Goal: Task Accomplishment & Management: Complete application form

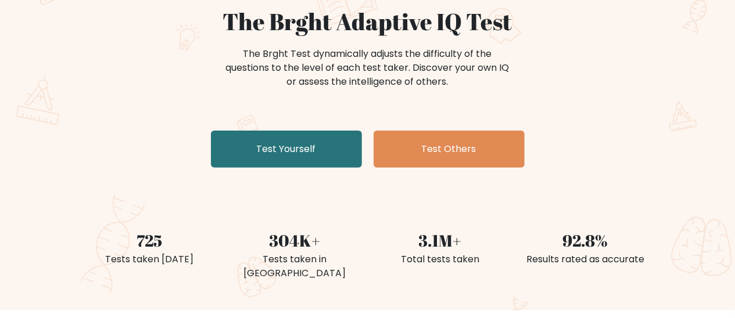
scroll to position [115, 0]
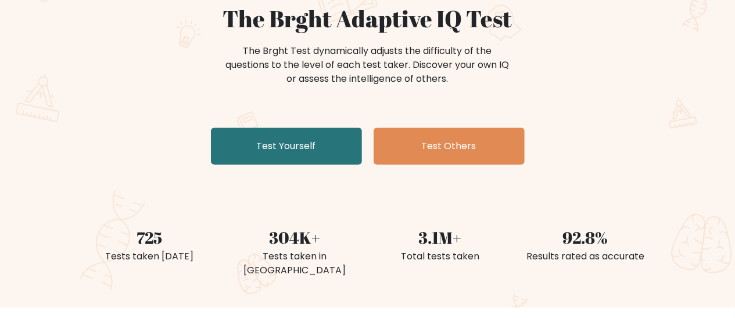
click at [338, 142] on link "Test Yourself" at bounding box center [286, 146] width 151 height 37
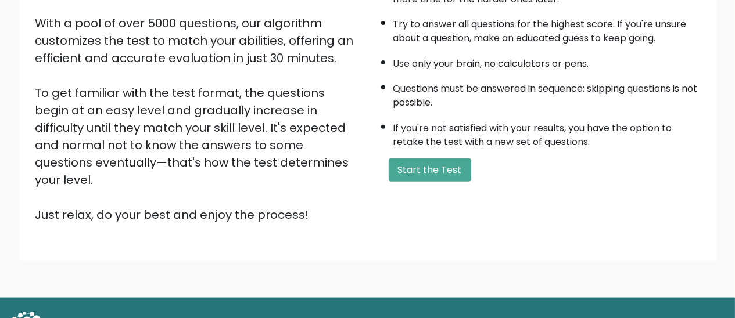
scroll to position [214, 0]
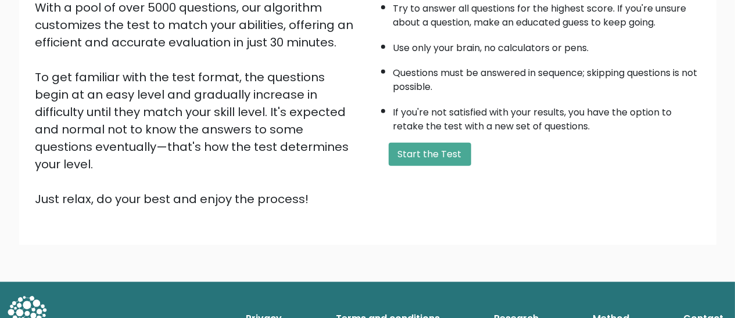
click at [445, 149] on button "Start the Test" at bounding box center [430, 154] width 82 height 23
click at [444, 166] on button "Start the Test" at bounding box center [430, 154] width 82 height 23
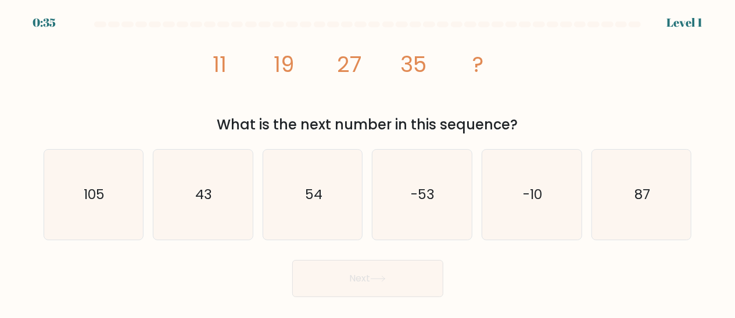
click at [204, 204] on text "43" at bounding box center [204, 195] width 17 height 19
click at [368, 162] on input "b. 43" at bounding box center [368, 160] width 1 height 3
radio input "true"
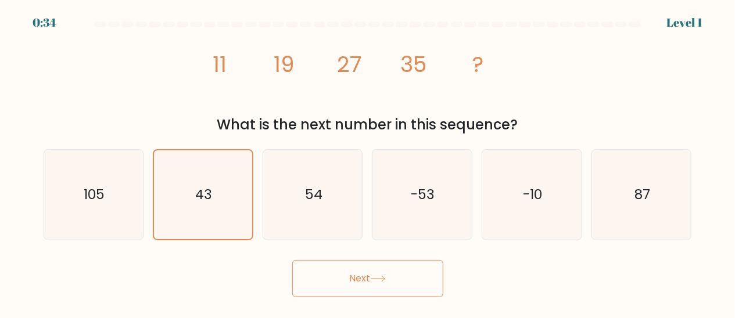
click at [401, 293] on button "Next" at bounding box center [367, 278] width 151 height 37
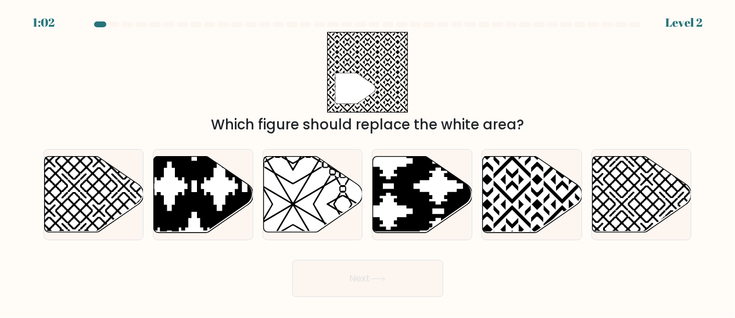
click at [558, 227] on icon at bounding box center [532, 195] width 99 height 76
click at [368, 162] on input "e." at bounding box center [368, 160] width 1 height 3
radio input "true"
click at [413, 297] on button "Next" at bounding box center [367, 278] width 151 height 37
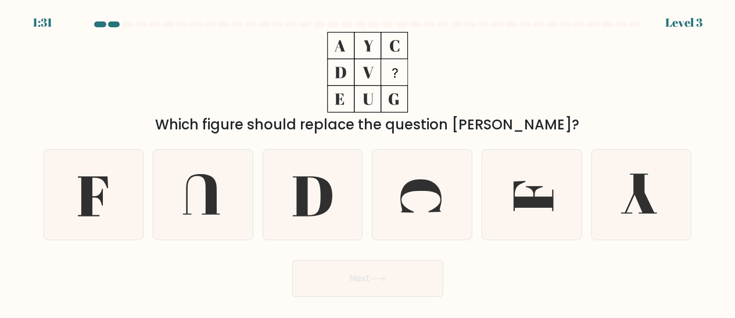
click at [547, 211] on icon at bounding box center [534, 196] width 40 height 30
click at [368, 162] on input "e." at bounding box center [368, 160] width 1 height 3
radio input "true"
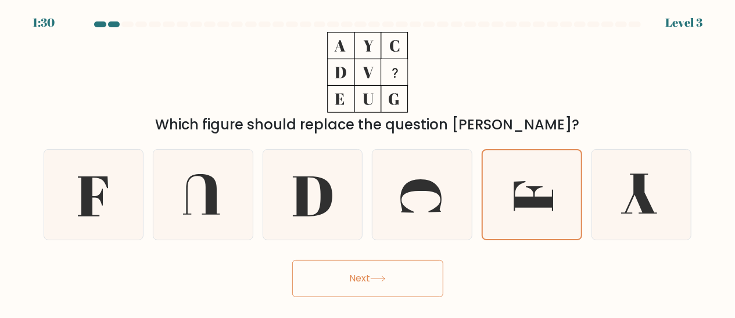
click at [416, 297] on button "Next" at bounding box center [367, 278] width 151 height 37
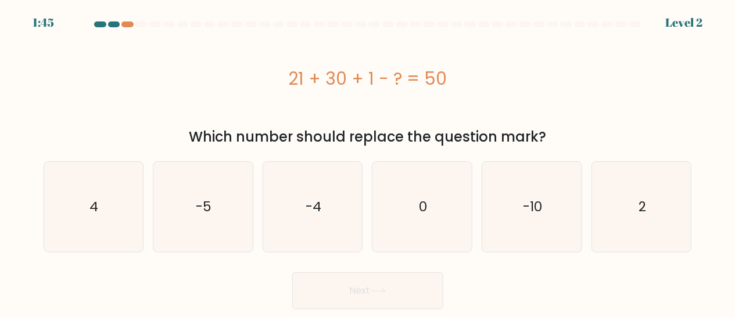
click at [637, 181] on icon "2" at bounding box center [642, 207] width 90 height 90
click at [368, 162] on input "f. 2" at bounding box center [368, 160] width 1 height 3
radio input "true"
click at [407, 277] on button "Next" at bounding box center [367, 290] width 151 height 37
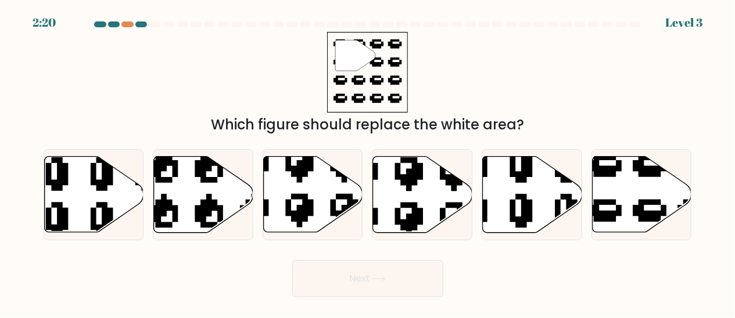
click at [657, 207] on icon at bounding box center [641, 195] width 99 height 76
click at [368, 162] on input "f." at bounding box center [368, 160] width 1 height 3
radio input "true"
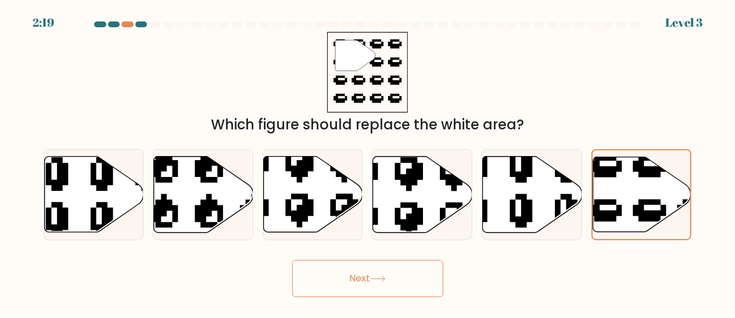
click at [399, 293] on button "Next" at bounding box center [367, 278] width 151 height 37
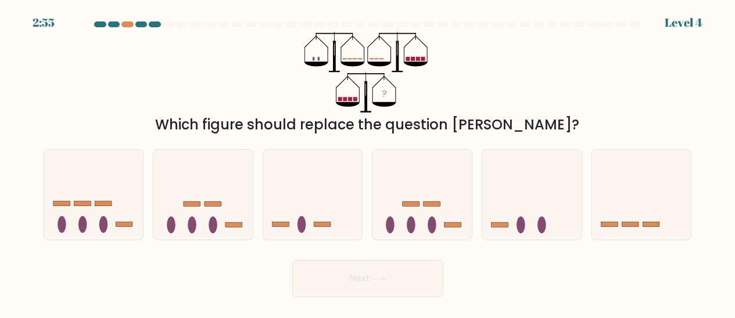
click at [645, 199] on icon at bounding box center [641, 195] width 99 height 82
click at [368, 162] on input "f." at bounding box center [368, 160] width 1 height 3
radio input "true"
click at [389, 288] on button "Next" at bounding box center [367, 278] width 151 height 37
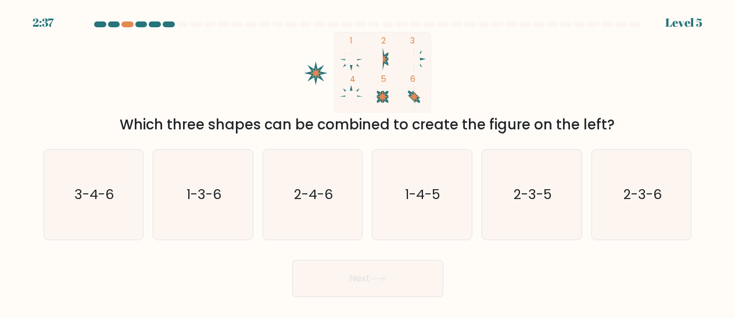
click at [431, 204] on text "1-4-5" at bounding box center [422, 195] width 35 height 19
click at [368, 162] on input "d. 1-4-5" at bounding box center [368, 160] width 1 height 3
radio input "true"
click at [348, 297] on button "Next" at bounding box center [367, 278] width 151 height 37
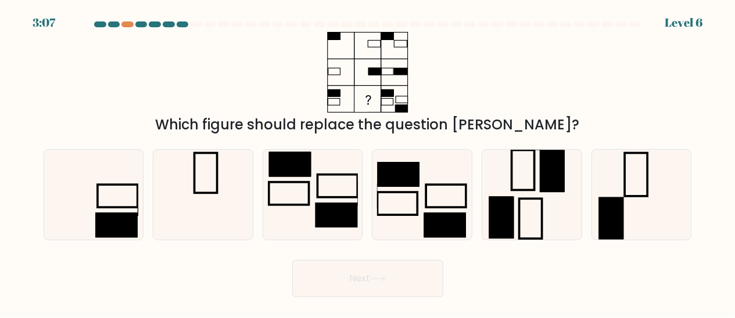
click at [109, 207] on rect at bounding box center [118, 196] width 40 height 23
click at [368, 162] on input "a." at bounding box center [368, 160] width 1 height 3
radio input "true"
click at [372, 286] on button "Next" at bounding box center [367, 278] width 151 height 37
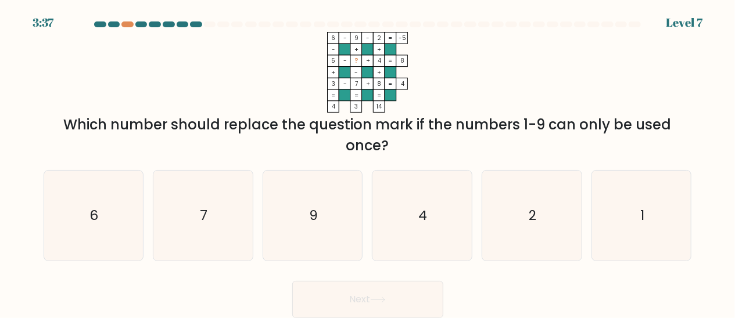
click at [647, 207] on icon "1" at bounding box center [642, 216] width 90 height 90
click at [368, 162] on input "f. 1" at bounding box center [368, 160] width 1 height 3
radio input "true"
click at [385, 297] on icon at bounding box center [378, 299] width 14 height 5
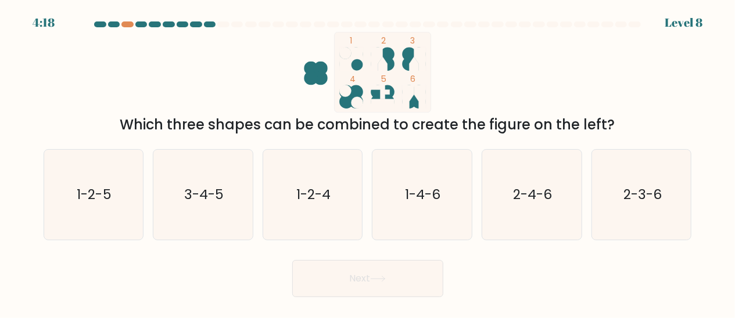
scroll to position [4, 0]
click at [208, 204] on text "3-4-5" at bounding box center [204, 195] width 40 height 19
click at [368, 162] on input "b. 3-4-5" at bounding box center [368, 160] width 1 height 3
radio input "true"
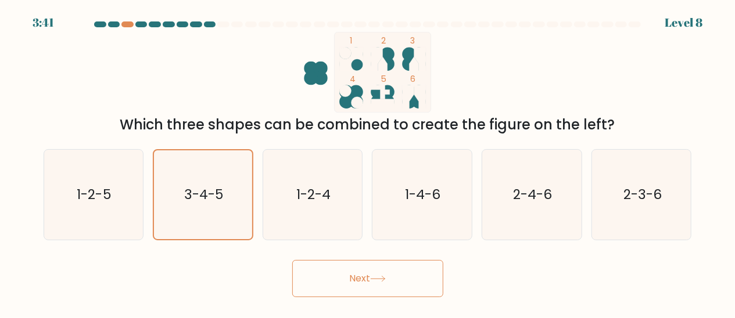
click at [328, 288] on button "Next" at bounding box center [367, 278] width 151 height 37
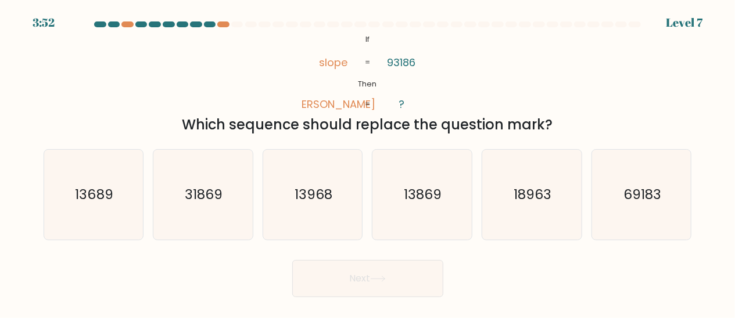
click at [178, 182] on icon "31869" at bounding box center [203, 195] width 90 height 90
click at [368, 162] on input "b. 31869" at bounding box center [368, 160] width 1 height 3
radio input "true"
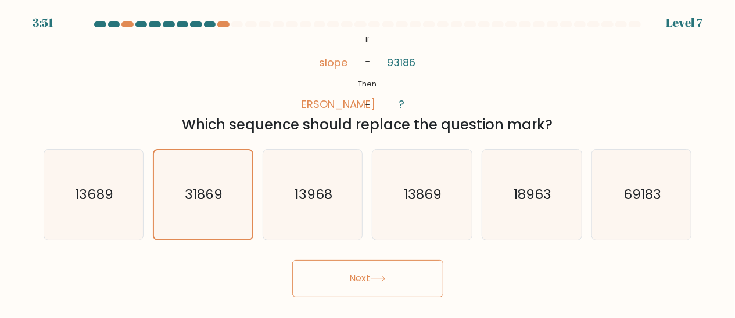
click at [330, 286] on button "Next" at bounding box center [367, 278] width 151 height 37
